Goal: Information Seeking & Learning: Learn about a topic

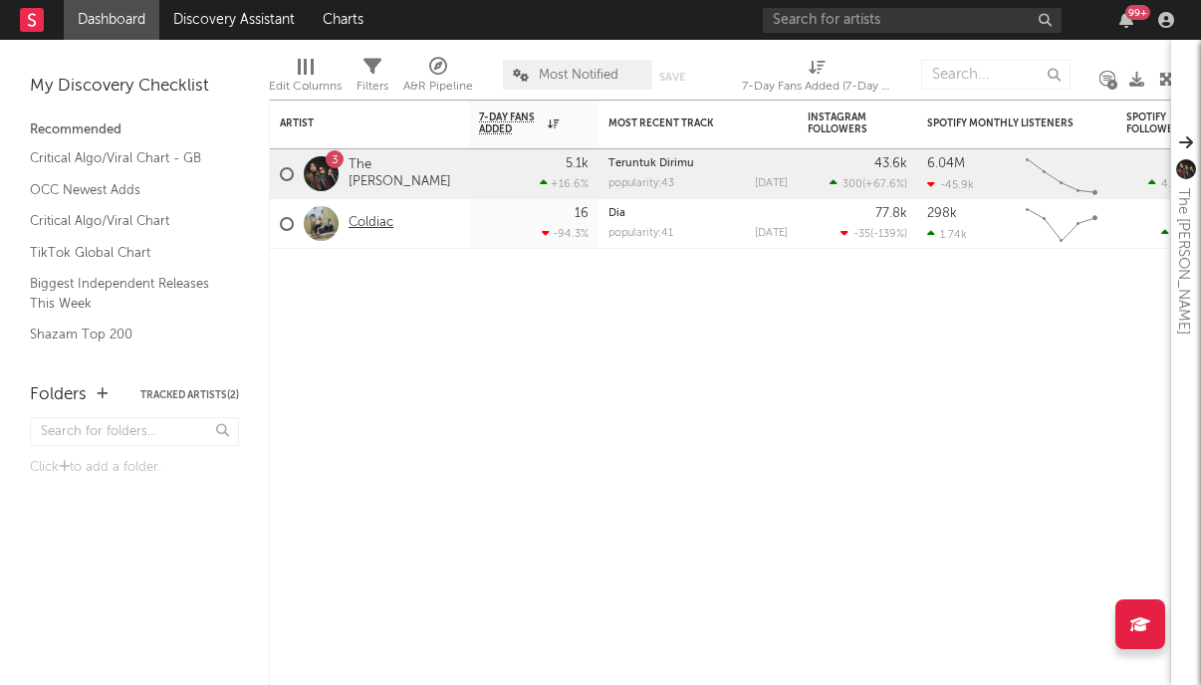
click at [374, 220] on link "Coldiac" at bounding box center [371, 223] width 45 height 17
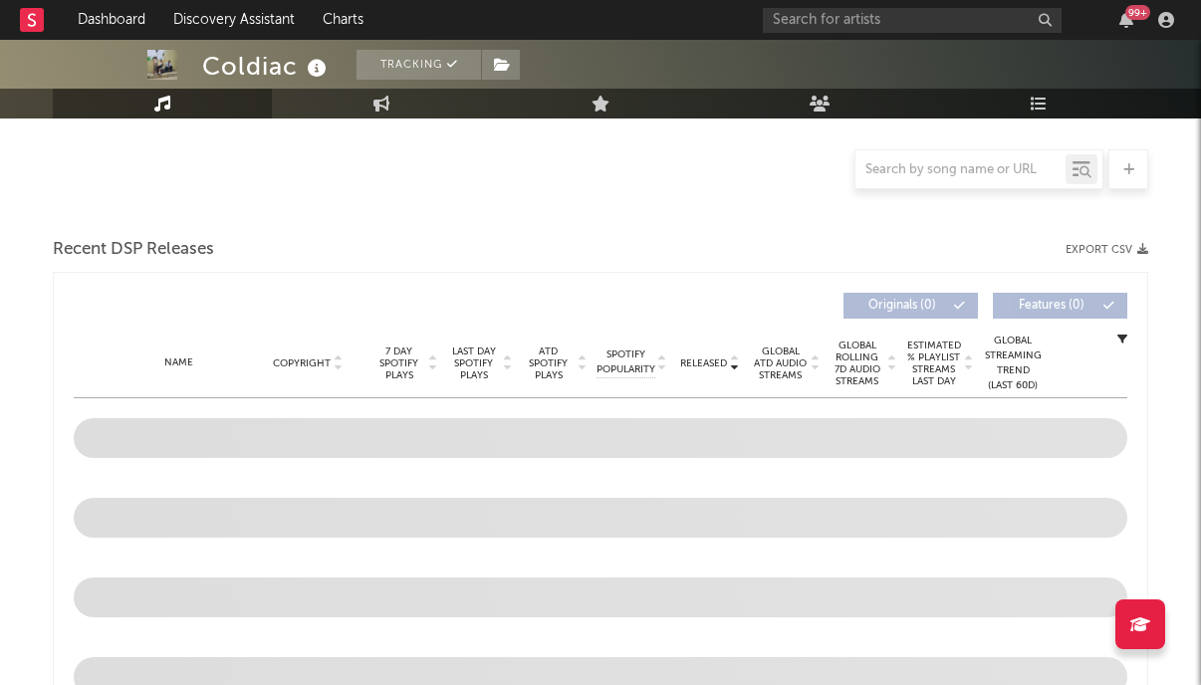
scroll to position [667, 0]
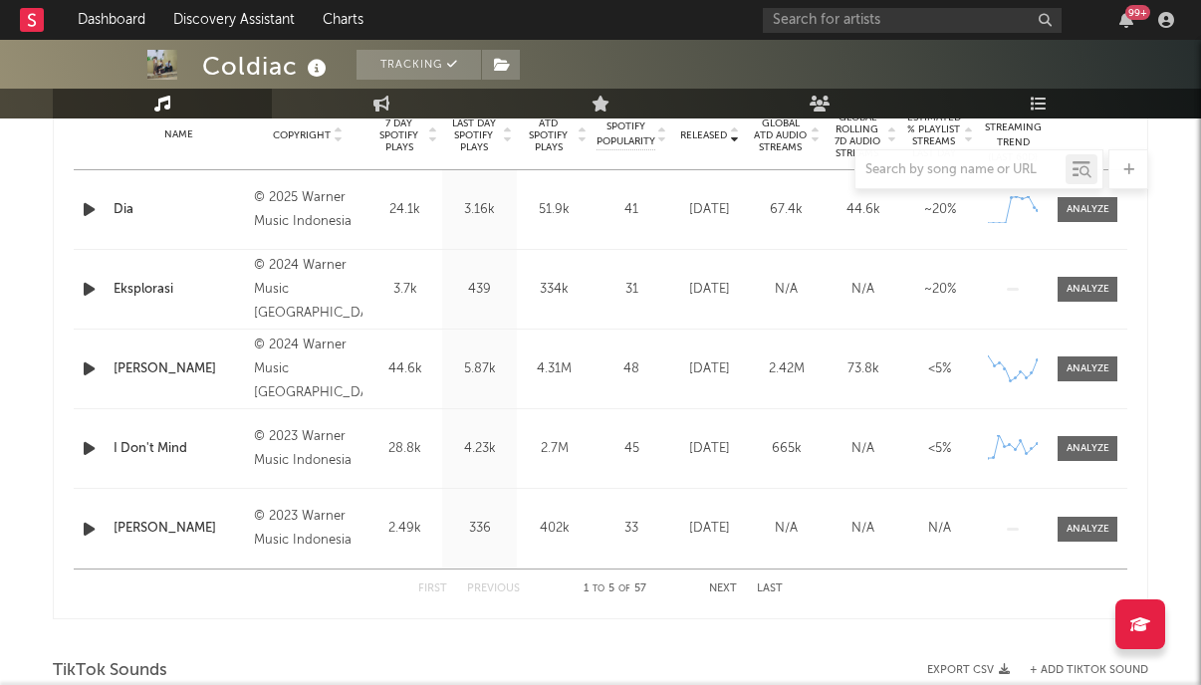
select select "6m"
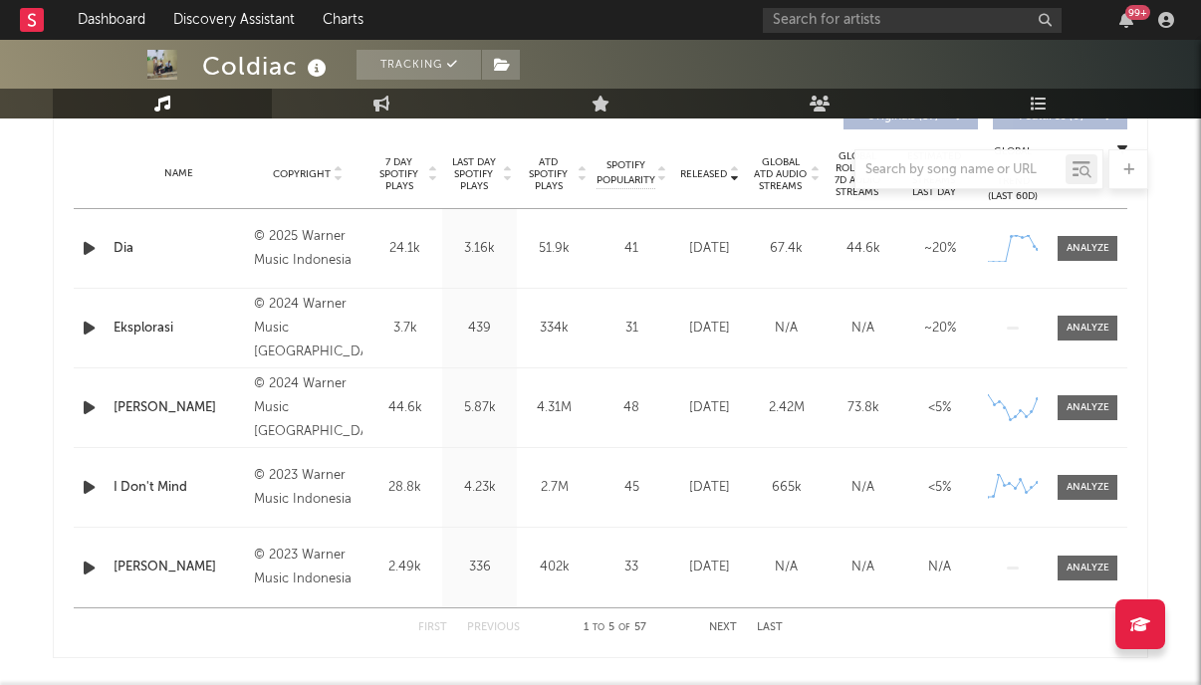
scroll to position [812, 0]
